Goal: Task Accomplishment & Management: Manage account settings

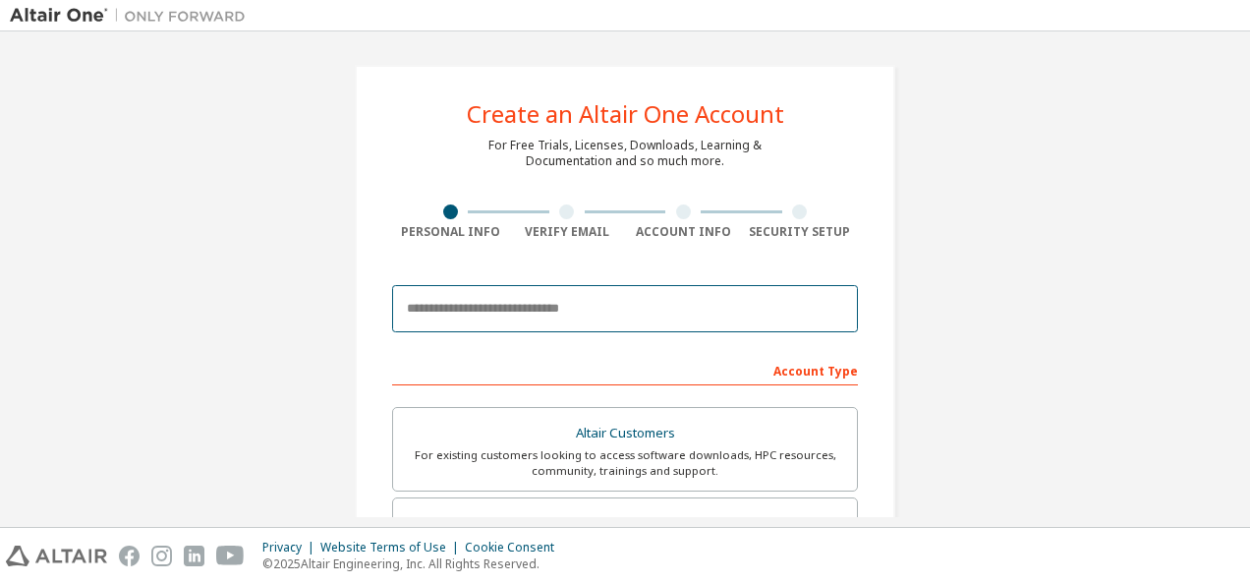
click at [632, 311] on input "email" at bounding box center [625, 308] width 466 height 47
type input "**********"
type input "****"
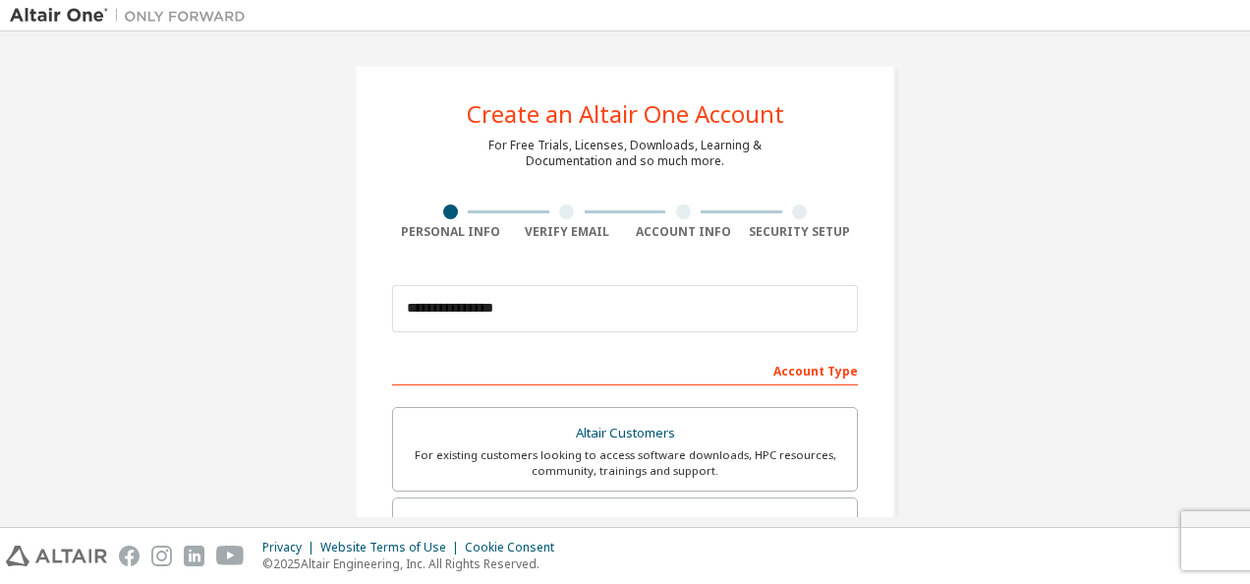
type input "****"
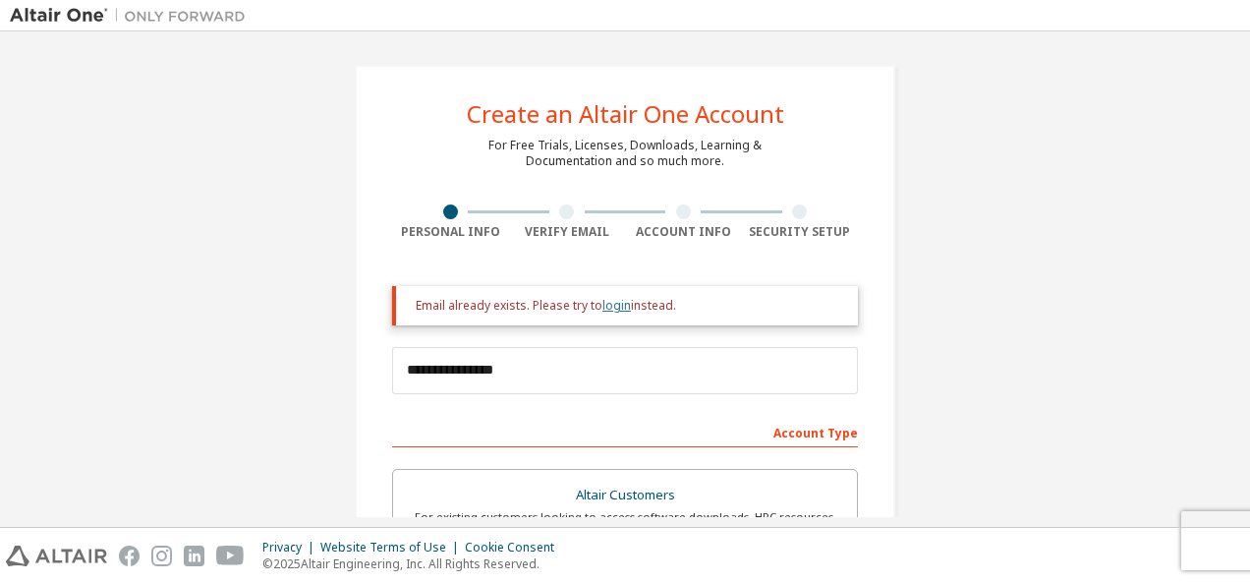
click at [615, 304] on link "login" at bounding box center [617, 305] width 29 height 17
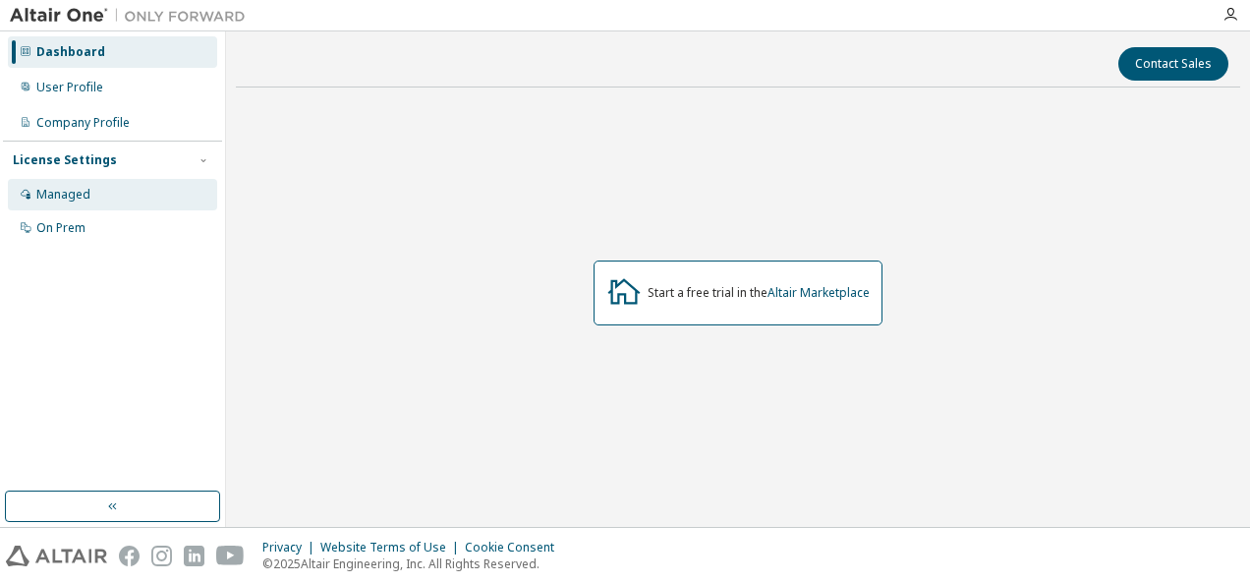
click at [129, 194] on div "Managed" at bounding box center [112, 194] width 209 height 31
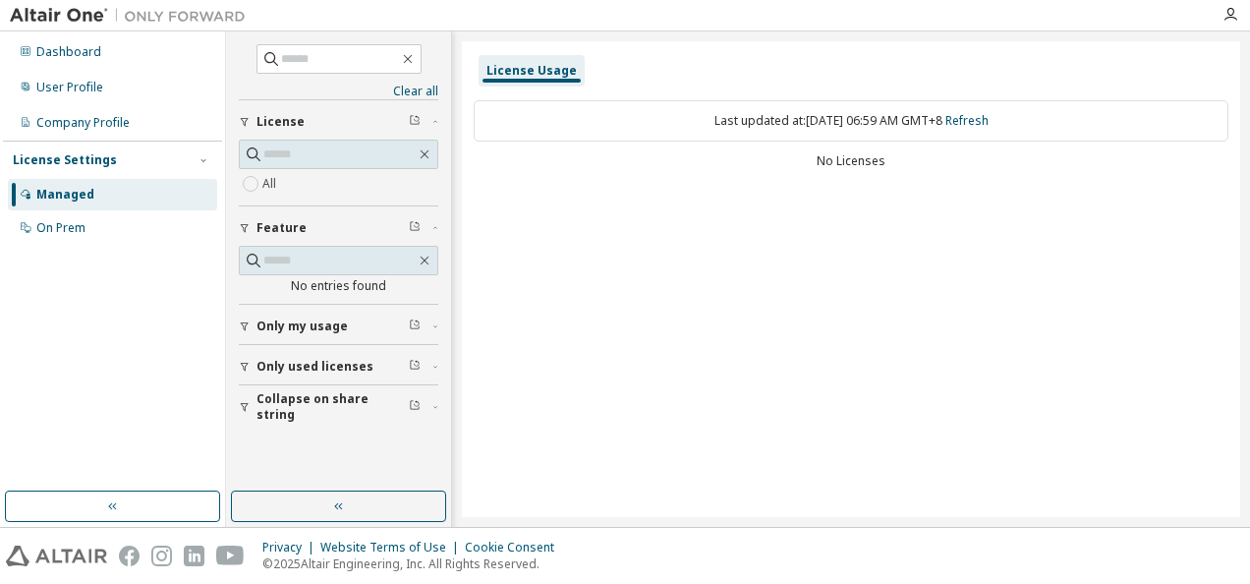
click at [338, 365] on span "Only used licenses" at bounding box center [315, 367] width 117 height 16
click at [334, 354] on button "Only used licenses" at bounding box center [339, 366] width 200 height 43
click at [824, 175] on div "Last updated at: [DATE] 06:59 AM GMT+8 Refresh No Licenses" at bounding box center [851, 136] width 755 height 96
click at [60, 228] on div "On Prem" at bounding box center [60, 228] width 49 height 16
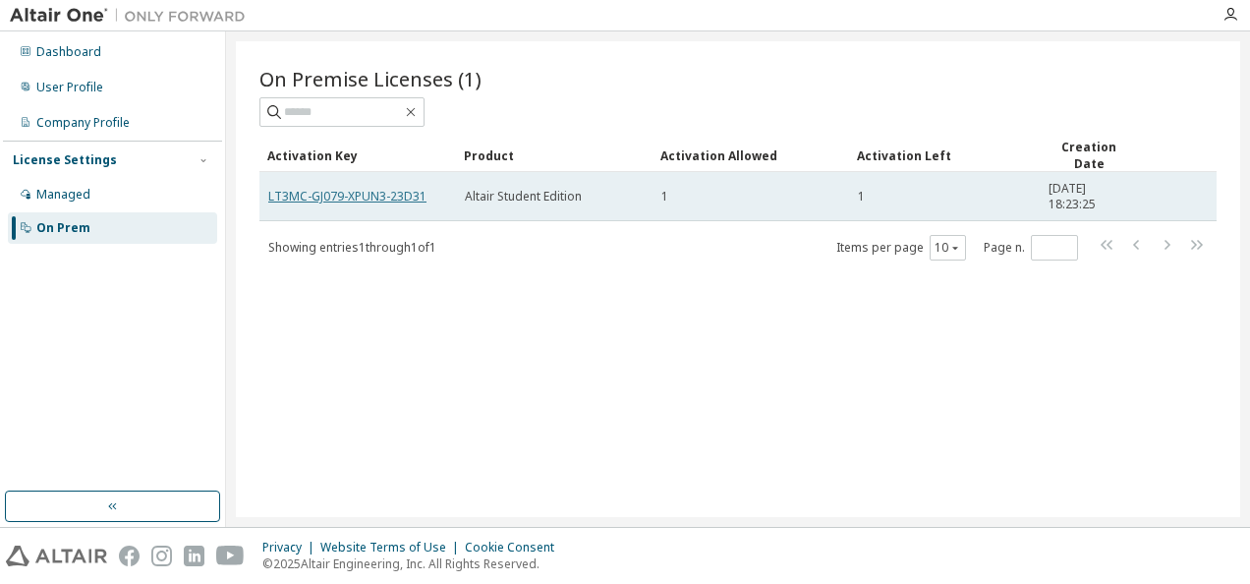
click at [418, 193] on link "LT3MC-GJ079-XPUN3-23D31" at bounding box center [347, 196] width 158 height 17
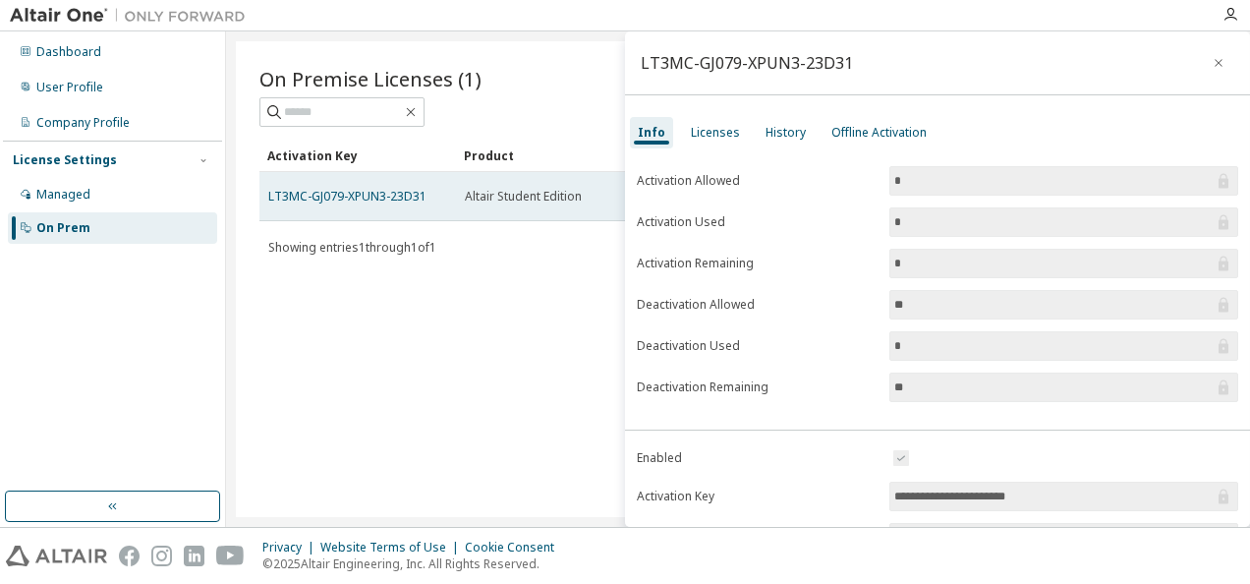
click at [505, 195] on span "Altair Student Edition" at bounding box center [523, 197] width 117 height 16
click at [413, 197] on link "LT3MC-GJ079-XPUN3-23D31" at bounding box center [347, 196] width 158 height 17
drag, startPoint x: 413, startPoint y: 195, endPoint x: 355, endPoint y: 208, distance: 59.6
click at [355, 209] on td "LT3MC-GJ079-XPUN3-23D31" at bounding box center [357, 196] width 197 height 49
drag, startPoint x: 269, startPoint y: 195, endPoint x: 428, endPoint y: 193, distance: 158.3
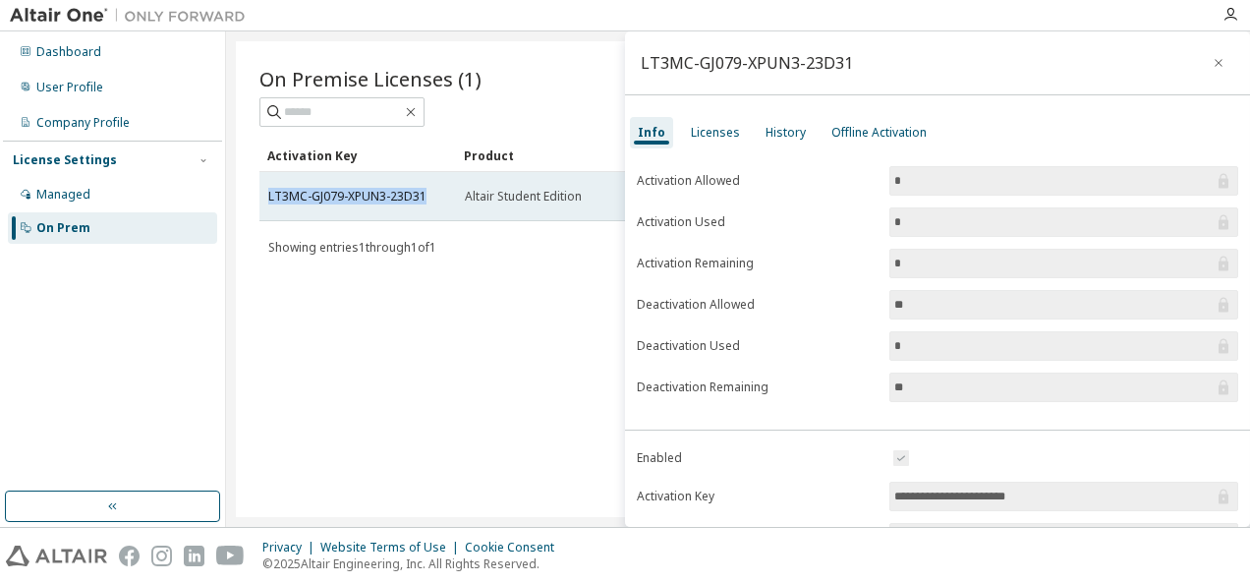
click at [428, 193] on div "LT3MC-GJ079-XPUN3-23D31" at bounding box center [357, 197] width 179 height 16
copy link "LT3MC-GJ079-XPUN3-23D31"
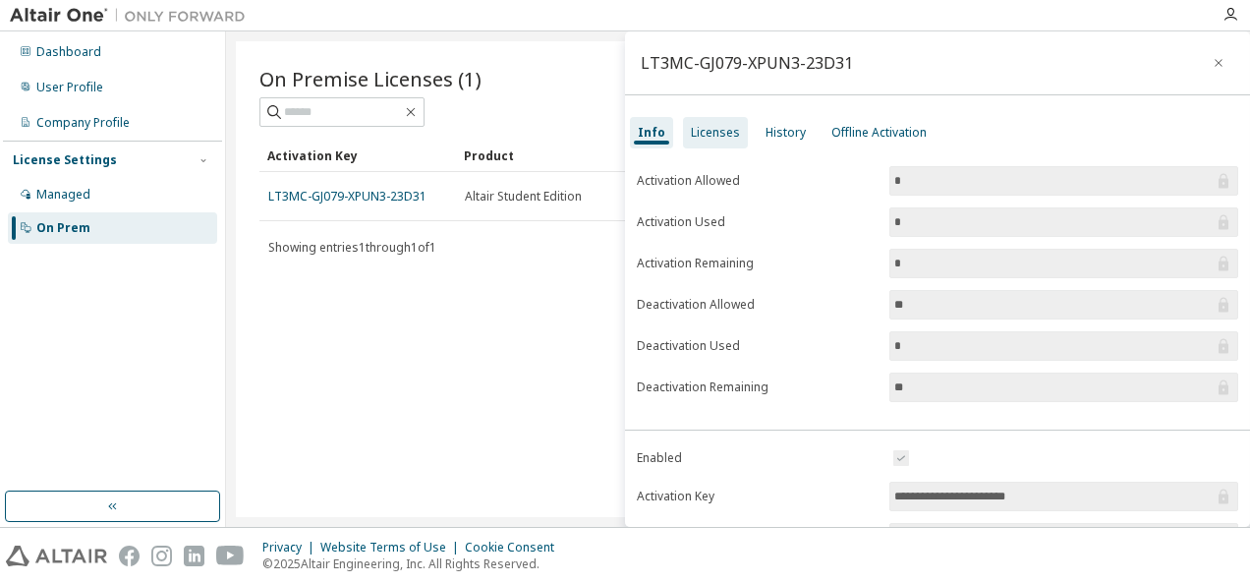
click at [702, 131] on div "Licenses" at bounding box center [715, 133] width 49 height 16
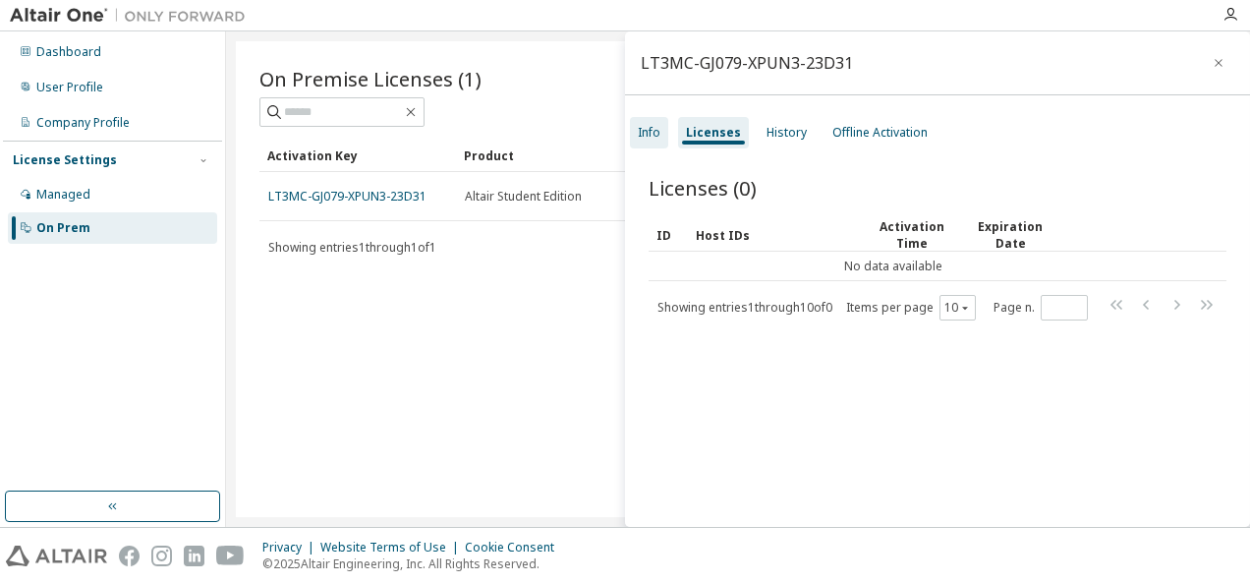
click at [656, 138] on div "Info" at bounding box center [649, 133] width 23 height 16
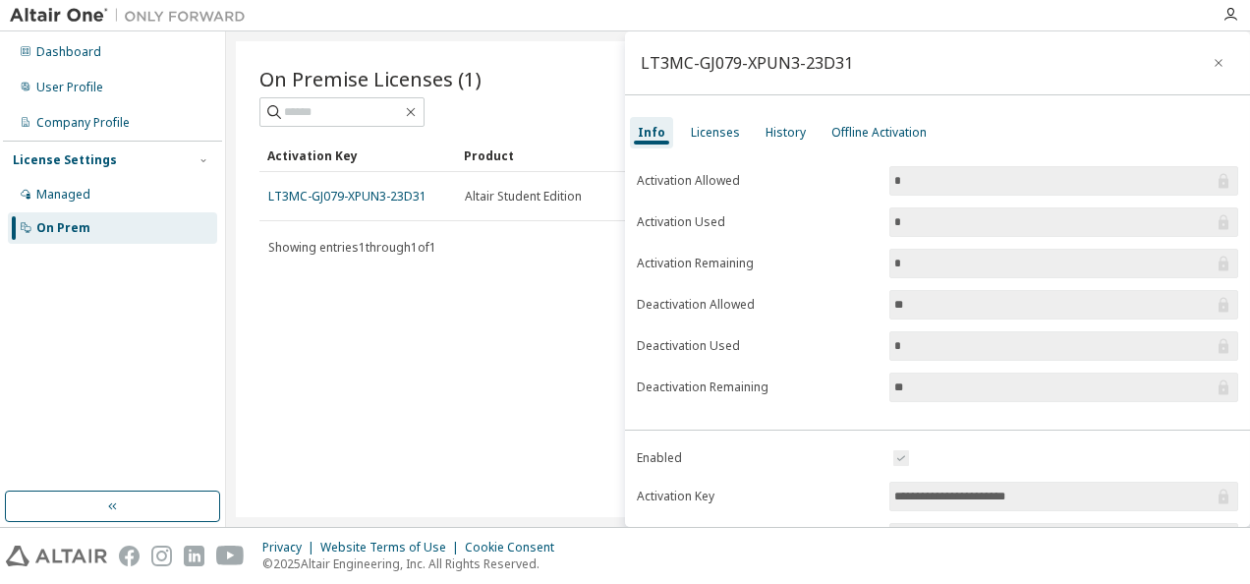
scroll to position [313, 0]
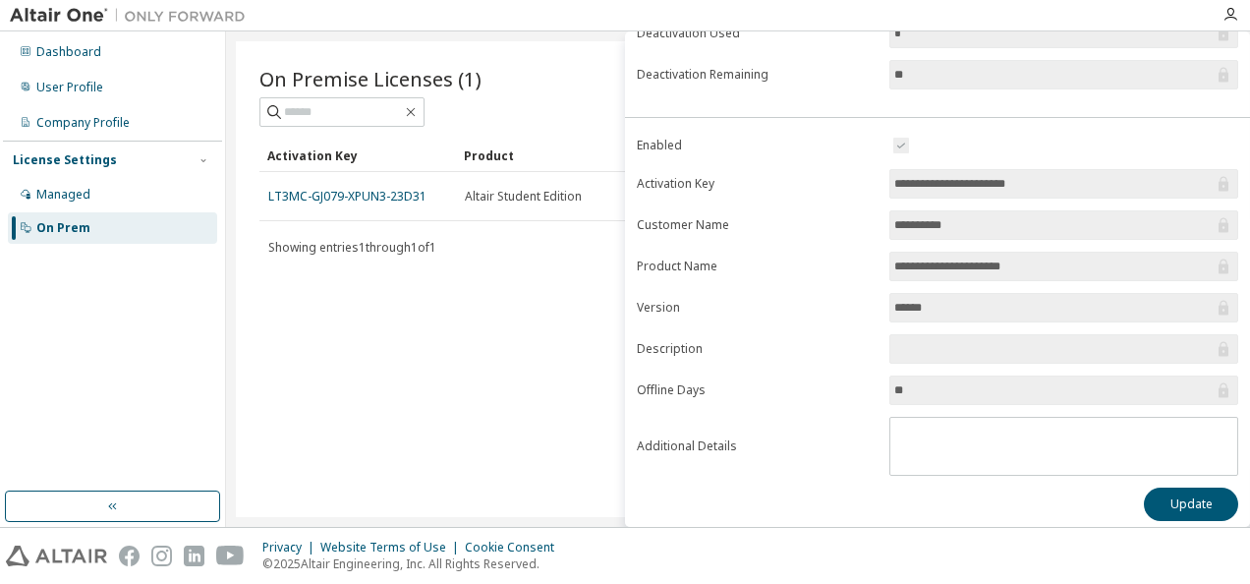
drag, startPoint x: 1048, startPoint y: 176, endPoint x: 877, endPoint y: 178, distance: 171.0
click at [877, 178] on form "**********" at bounding box center [938, 305] width 602 height 342
drag, startPoint x: 1014, startPoint y: 222, endPoint x: 869, endPoint y: 225, distance: 145.5
click at [869, 225] on form "**********" at bounding box center [938, 305] width 602 height 342
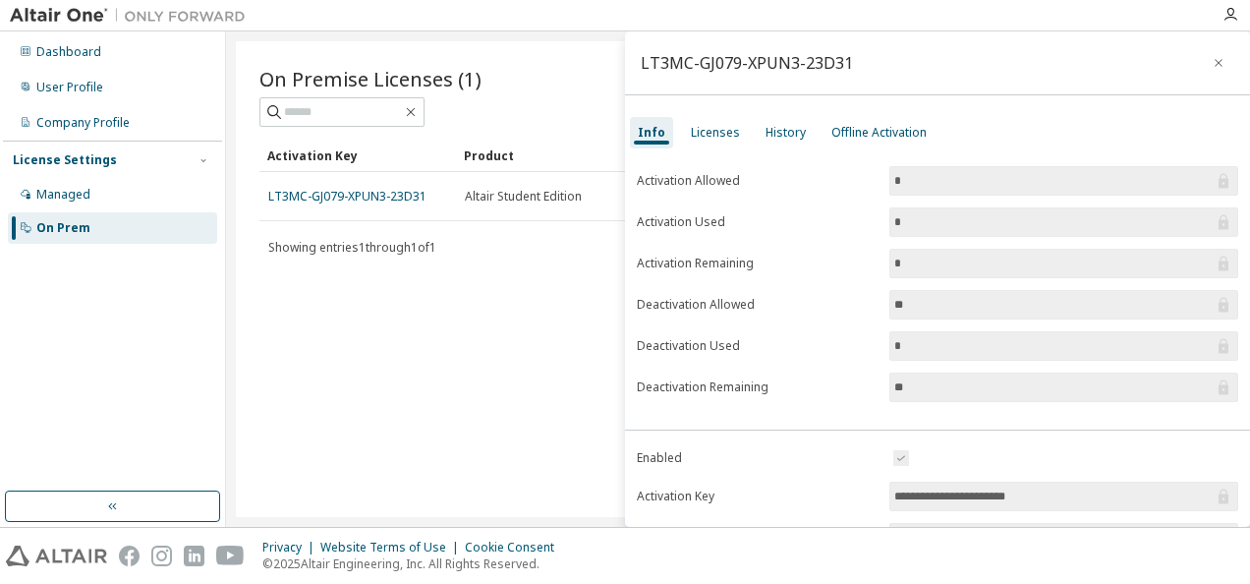
click at [552, 338] on div "On Premise Licenses (1) Clear Load Save Save As Field Operator Value Select fil…" at bounding box center [738, 279] width 1005 height 476
click at [1212, 63] on icon "button" at bounding box center [1219, 63] width 14 height 16
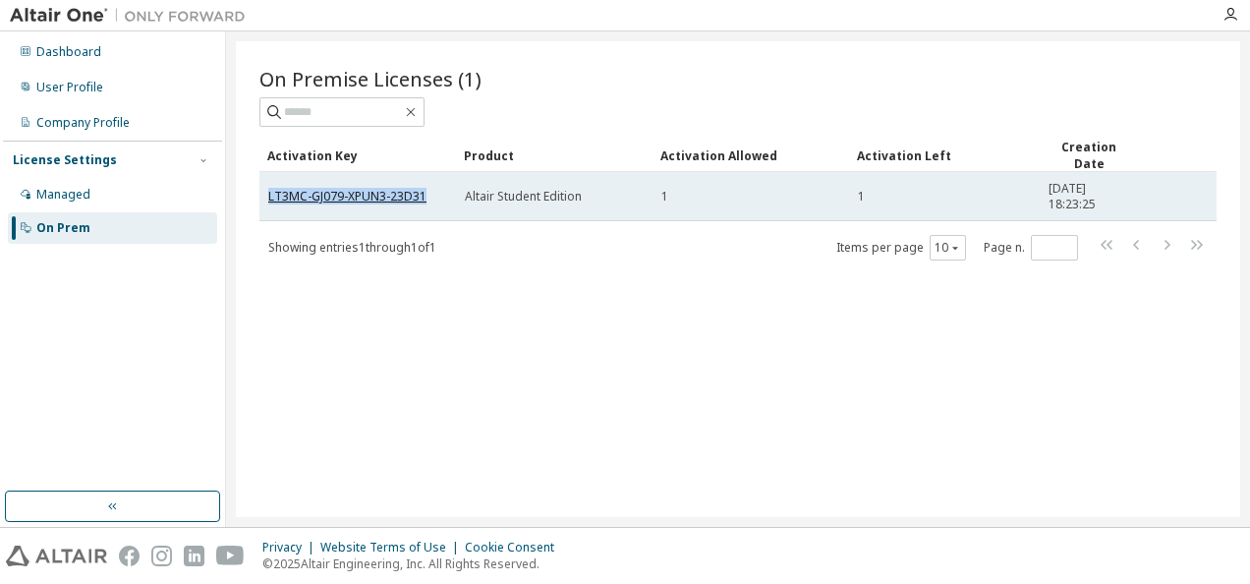
drag, startPoint x: 424, startPoint y: 197, endPoint x: 269, endPoint y: 189, distance: 154.5
click at [269, 189] on div "LT3MC-GJ079-XPUN3-23D31" at bounding box center [357, 197] width 179 height 16
copy link "LT3MC-GJ079-XPUN3-23D31"
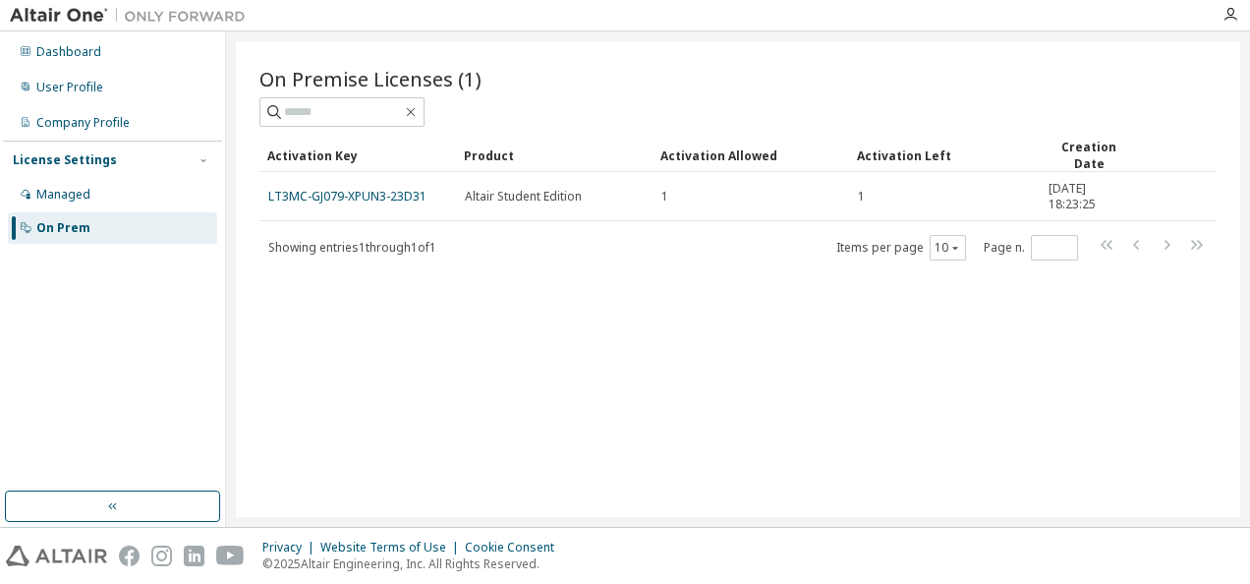
click at [537, 279] on div "On Premise Licenses (1) Clear Load Save Save As Field Operator Value Select fil…" at bounding box center [738, 279] width 1005 height 476
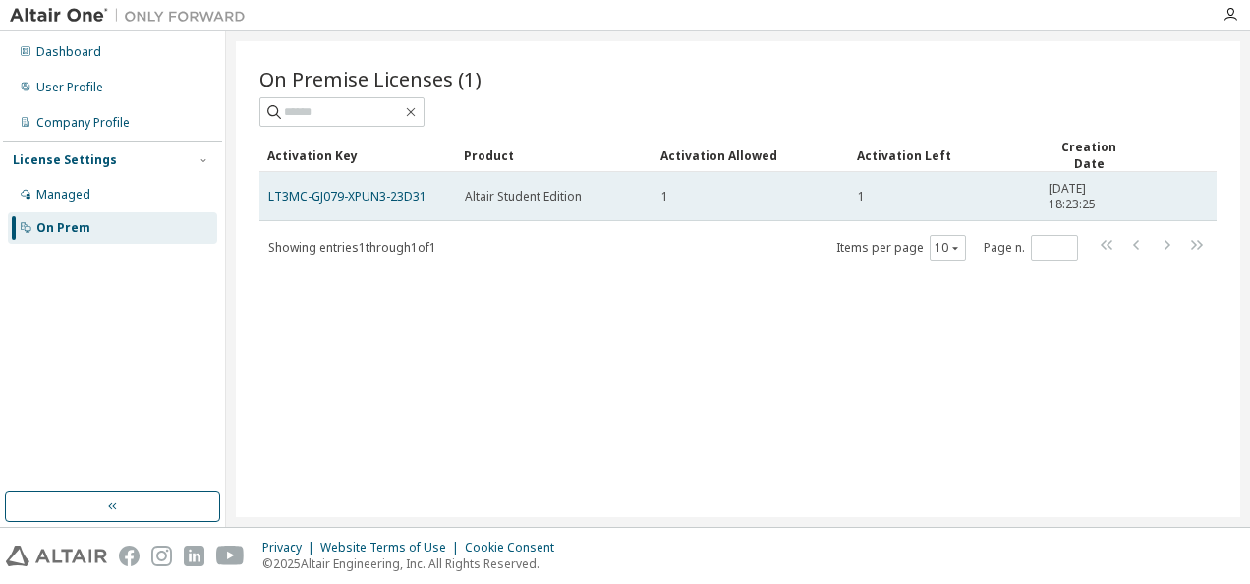
click at [405, 202] on td "LT3MC-GJ079-XPUN3-23D31" at bounding box center [357, 196] width 197 height 49
drag, startPoint x: 405, startPoint y: 202, endPoint x: 320, endPoint y: 198, distance: 84.7
click at [320, 198] on link "LT3MC-GJ079-XPUN3-23D31" at bounding box center [347, 196] width 158 height 17
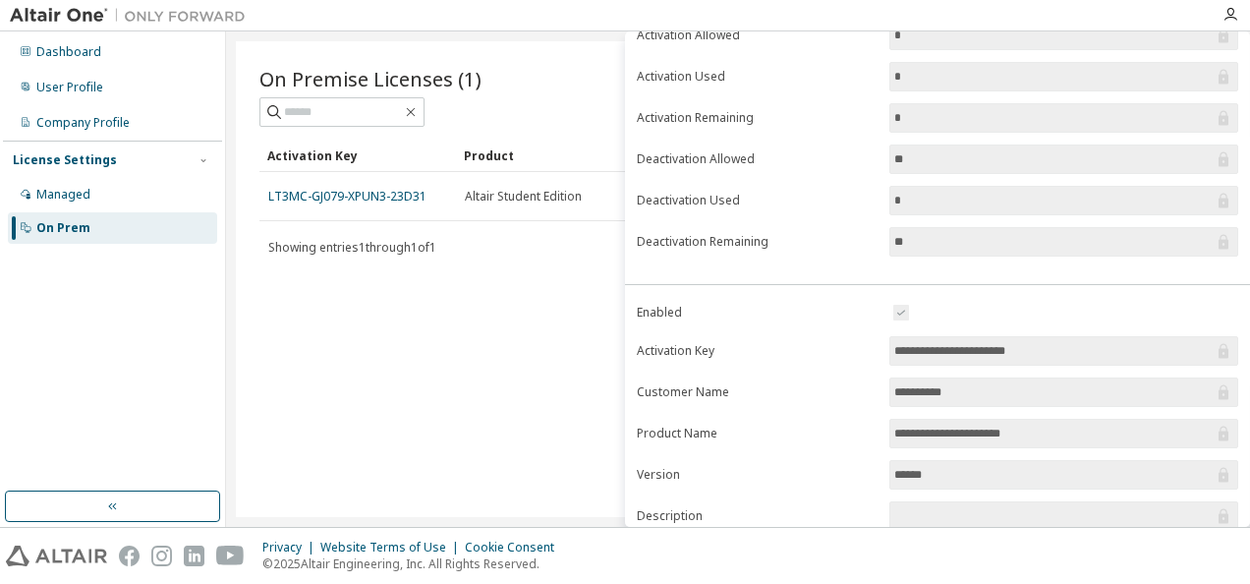
scroll to position [313, 0]
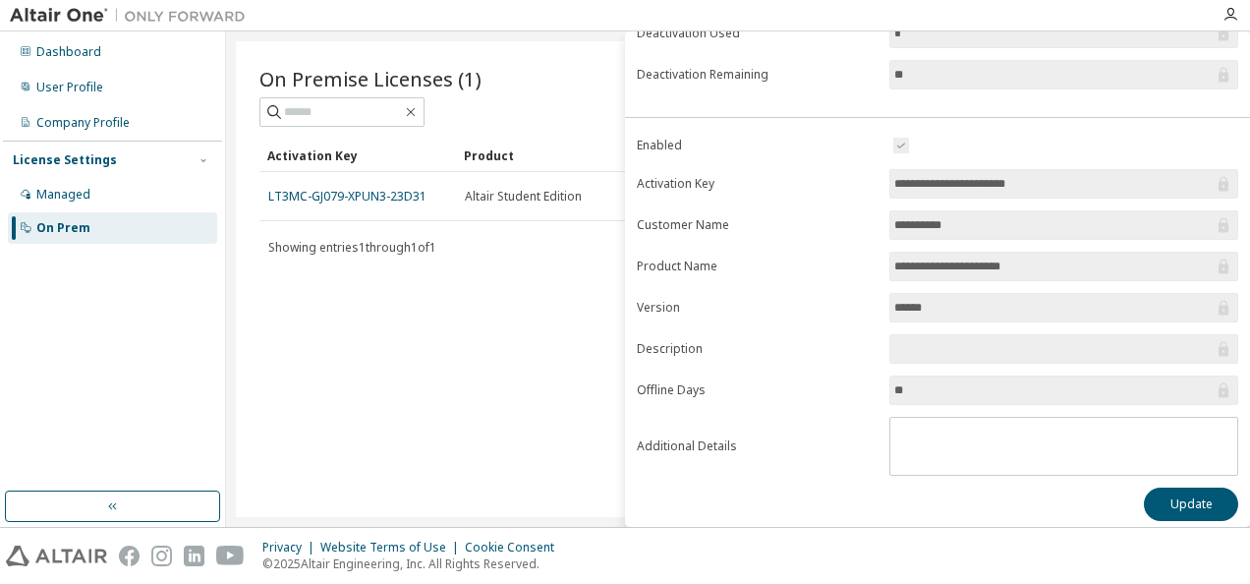
drag, startPoint x: 1061, startPoint y: 181, endPoint x: 804, endPoint y: 183, distance: 256.6
click at [804, 183] on form "**********" at bounding box center [938, 305] width 602 height 342
